Goal: Browse casually

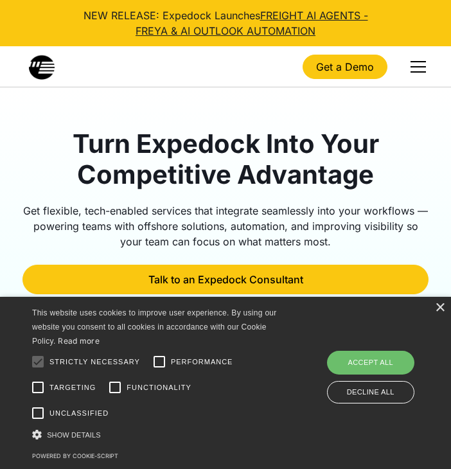
click at [225, 152] on h1 "Turn Expedock Into Your Competitive Advantage" at bounding box center [225, 159] width 406 height 62
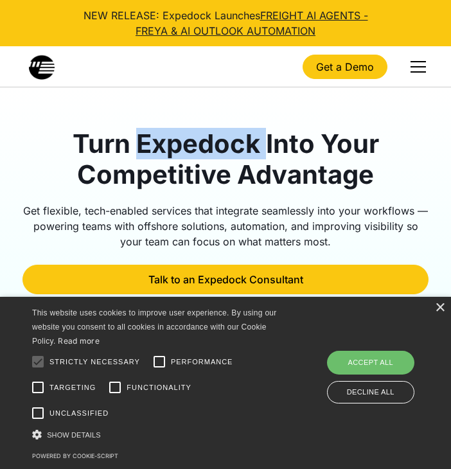
click at [225, 152] on h1 "Turn Expedock Into Your Competitive Advantage" at bounding box center [225, 159] width 406 height 62
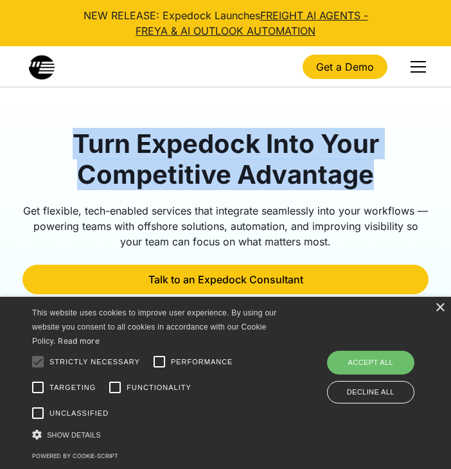
drag, startPoint x: 225, startPoint y: 152, endPoint x: 224, endPoint y: 195, distance: 43.0
click at [224, 198] on div "Turn Expedock Into Your Competitive Advantage Get flexible, tech-enabled servic…" at bounding box center [225, 211] width 406 height 166
click at [224, 195] on div at bounding box center [225, 196] width 406 height 13
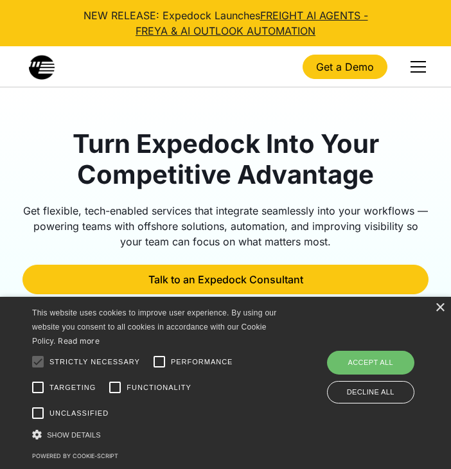
click at [224, 195] on div at bounding box center [225, 196] width 406 height 13
drag, startPoint x: 224, startPoint y: 195, endPoint x: 247, endPoint y: 123, distance: 74.7
click at [247, 123] on div "Turn Expedock Into Your Competitive Advantage Get flexible, tech-enabled servic…" at bounding box center [225, 401] width 406 height 629
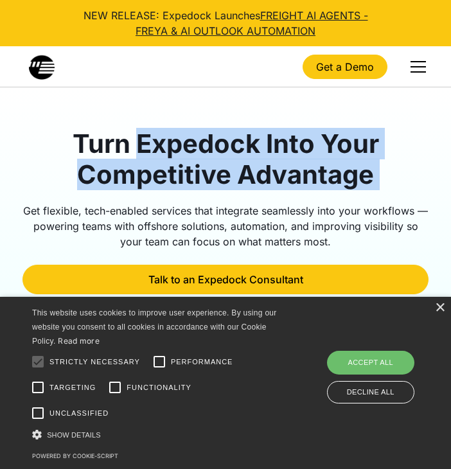
click at [247, 123] on div "Turn Expedock Into Your Competitive Advantage Get flexible, tech-enabled servic…" at bounding box center [225, 401] width 406 height 629
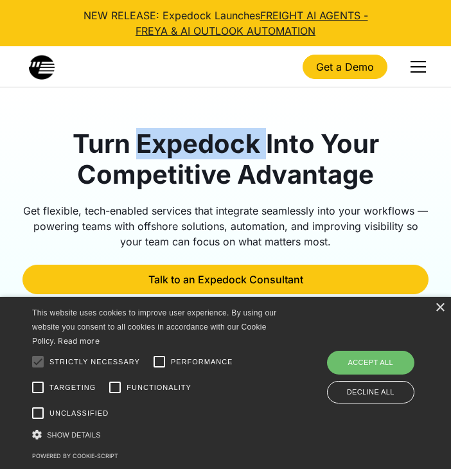
click at [247, 123] on div "Turn Expedock Into Your Competitive Advantage Get flexible, tech-enabled servic…" at bounding box center [225, 401] width 406 height 629
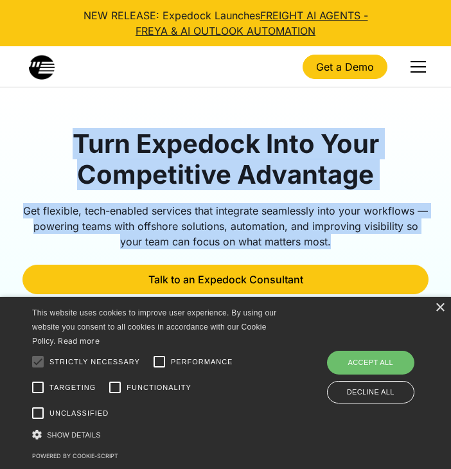
drag, startPoint x: 247, startPoint y: 123, endPoint x: 243, endPoint y: 203, distance: 79.7
click at [243, 203] on div "Turn Expedock Into Your Competitive Advantage Get flexible, tech-enabled servic…" at bounding box center [225, 401] width 406 height 629
click at [243, 203] on div "Get flexible, tech-enabled services that integrate seamlessly into your workflo…" at bounding box center [225, 226] width 406 height 46
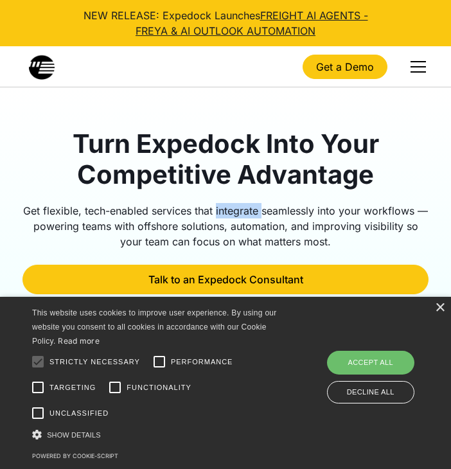
click at [243, 203] on div "Get flexible, tech-enabled services that integrate seamlessly into your workflo…" at bounding box center [225, 226] width 406 height 46
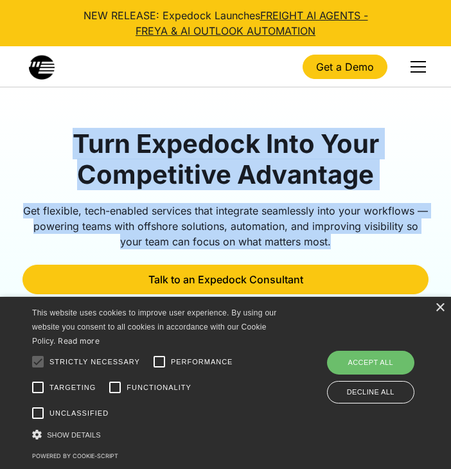
drag, startPoint x: 243, startPoint y: 203, endPoint x: 245, endPoint y: 165, distance: 37.9
click at [244, 166] on div "Turn Expedock Into Your Competitive Advantage Get flexible, tech-enabled servic…" at bounding box center [225, 211] width 406 height 166
click at [245, 165] on h1 "Turn Expedock Into Your Competitive Advantage" at bounding box center [225, 159] width 406 height 62
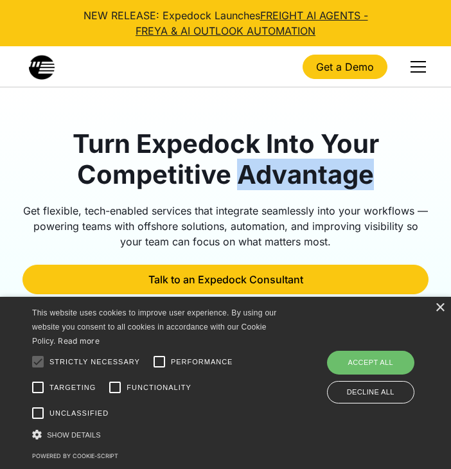
click at [245, 165] on h1 "Turn Expedock Into Your Competitive Advantage" at bounding box center [225, 159] width 406 height 62
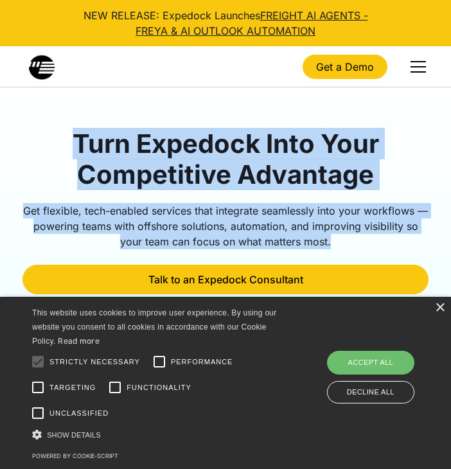
drag, startPoint x: 245, startPoint y: 165, endPoint x: 232, endPoint y: 210, distance: 46.6
click at [232, 210] on div "Turn Expedock Into Your Competitive Advantage Get flexible, tech-enabled servic…" at bounding box center [225, 211] width 406 height 166
click at [232, 207] on div "Get flexible, tech-enabled services that integrate seamlessly into your workflo…" at bounding box center [225, 226] width 406 height 46
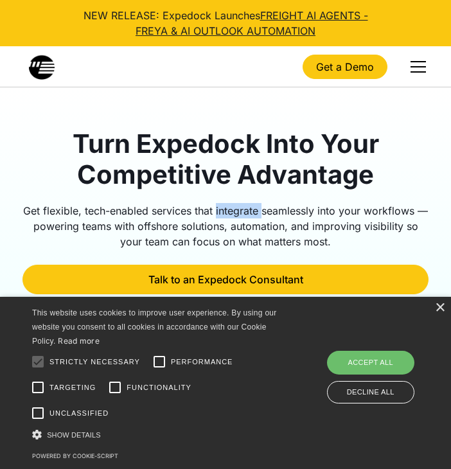
click at [232, 207] on div "Get flexible, tech-enabled services that integrate seamlessly into your workflo…" at bounding box center [225, 226] width 406 height 46
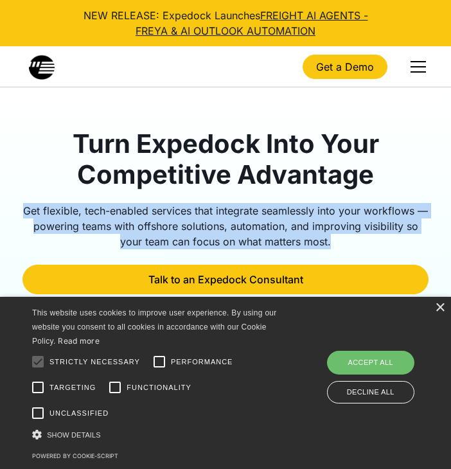
drag, startPoint x: 232, startPoint y: 207, endPoint x: 231, endPoint y: 201, distance: 6.5
click at [232, 206] on div "Get flexible, tech-enabled services that integrate seamlessly into your workflo…" at bounding box center [225, 226] width 406 height 46
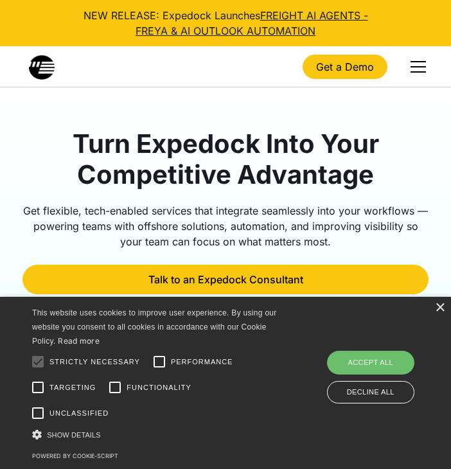
click at [225, 196] on div at bounding box center [225, 196] width 406 height 13
